Goal: Use online tool/utility: Utilize a website feature to perform a specific function

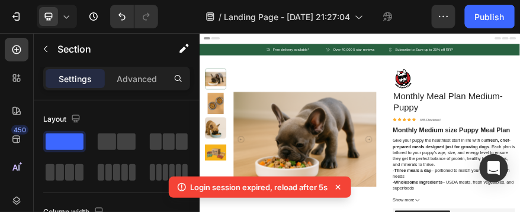
click at [340, 185] on icon at bounding box center [338, 188] width 12 height 12
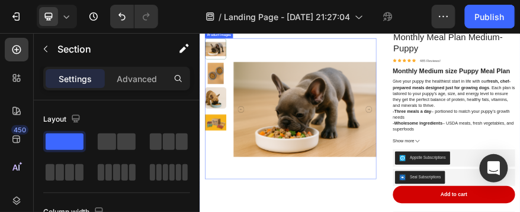
scroll to position [143, 0]
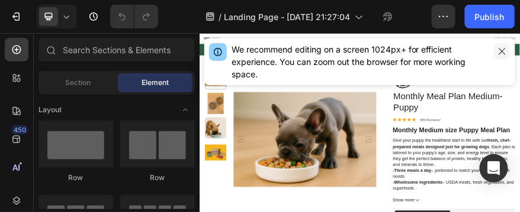
click at [500, 52] on icon "button" at bounding box center [501, 51] width 9 height 9
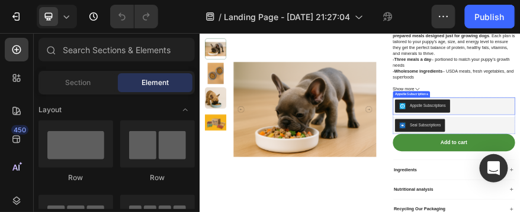
scroll to position [237, 0]
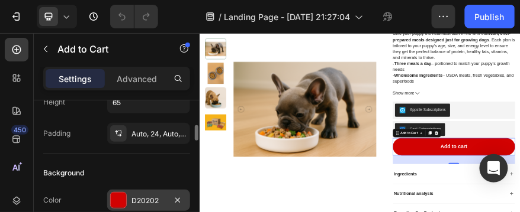
click at [120, 196] on div at bounding box center [118, 200] width 15 height 15
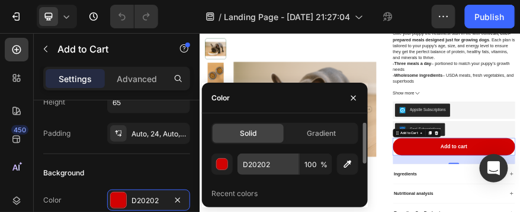
scroll to position [62, 0]
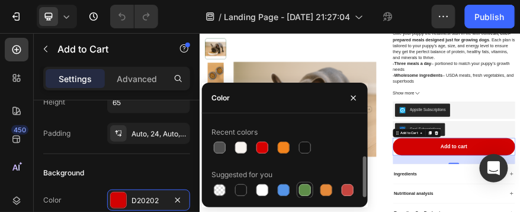
drag, startPoint x: 298, startPoint y: 190, endPoint x: 309, endPoint y: 185, distance: 12.2
click at [299, 190] on div at bounding box center [305, 190] width 14 height 14
type input "5E8E49"
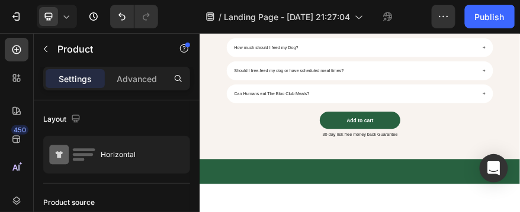
scroll to position [2367, 0]
